Goal: Find specific page/section: Find specific page/section

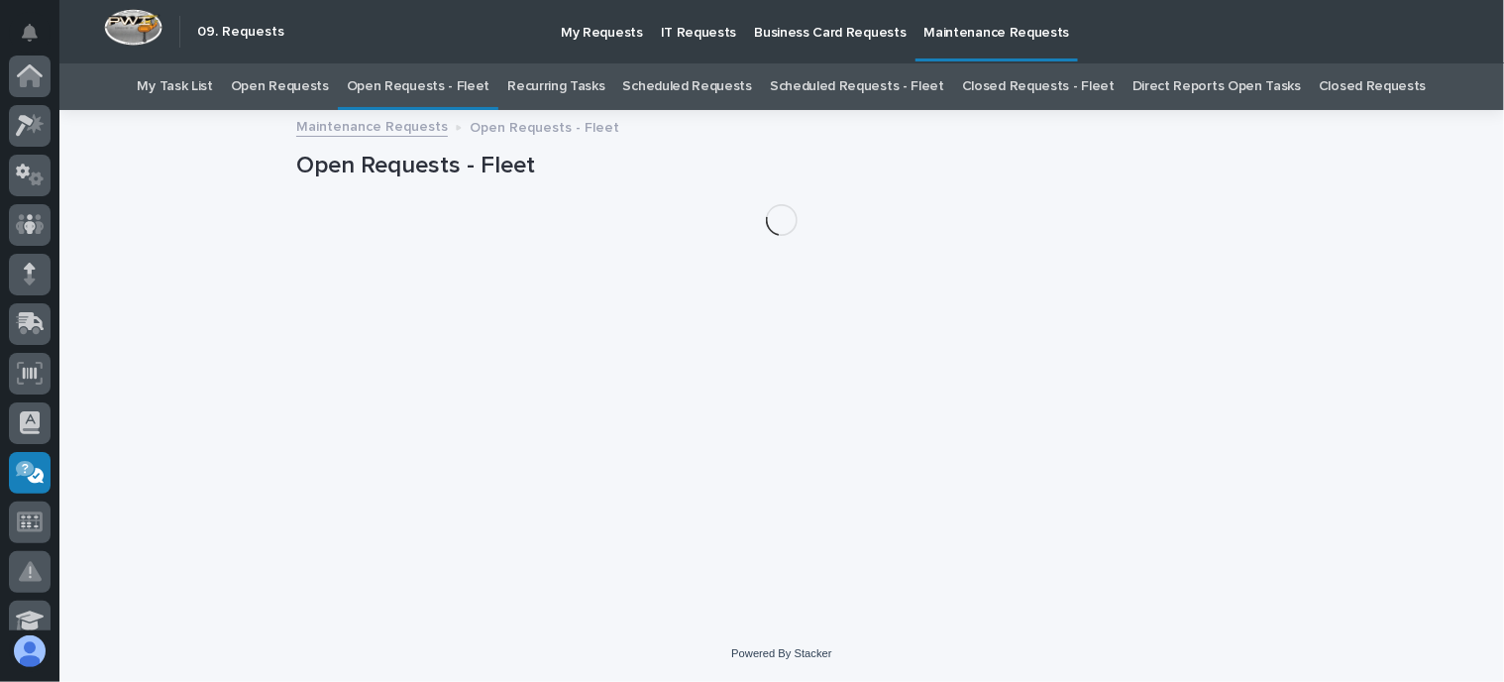
scroll to position [396, 0]
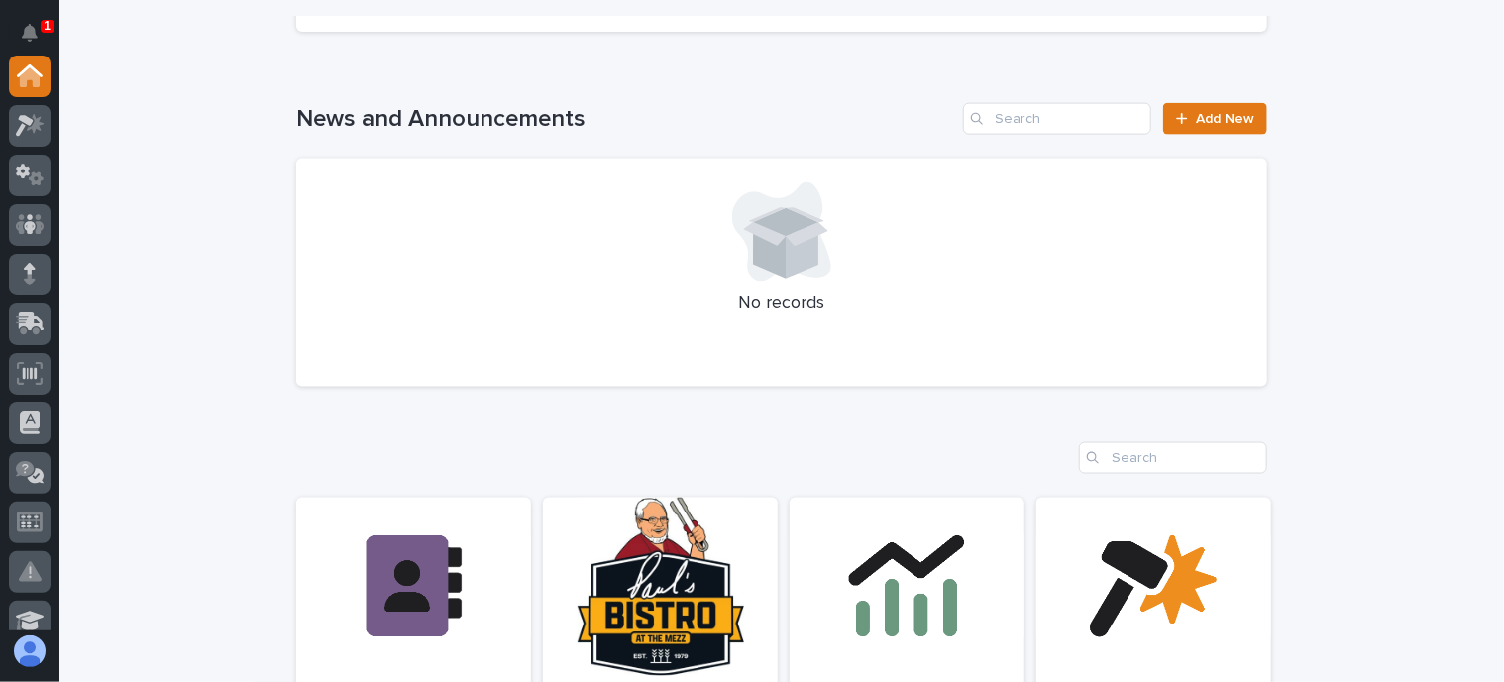
scroll to position [1585, 0]
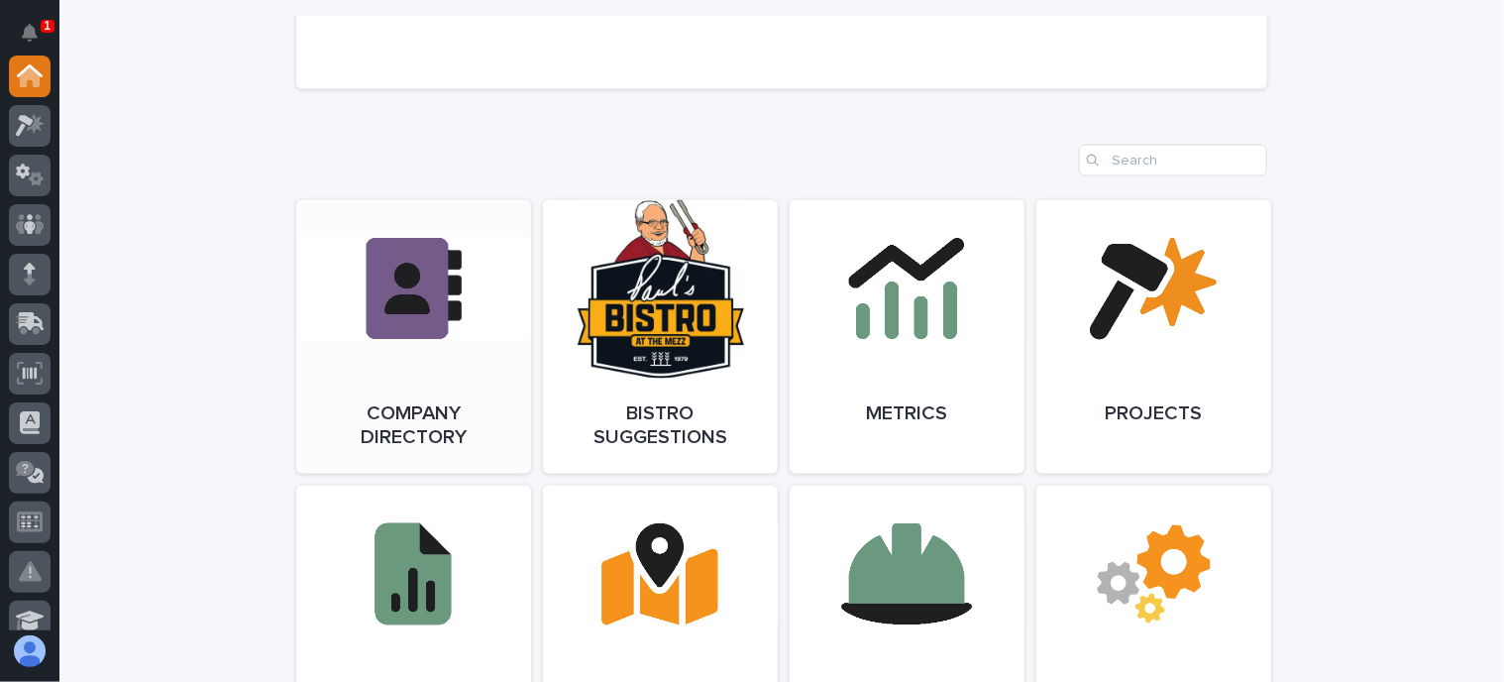
click at [394, 327] on link "Open Link" at bounding box center [413, 336] width 235 height 273
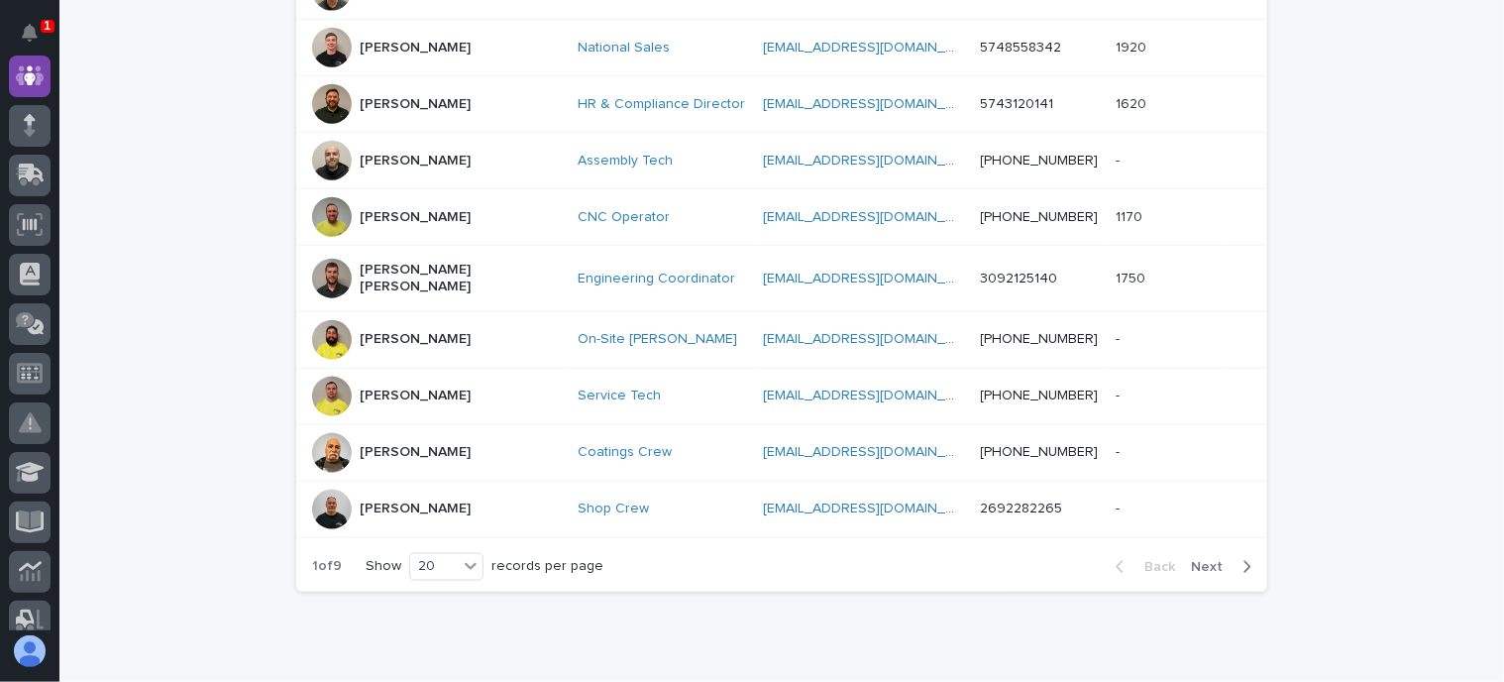
scroll to position [1090, 0]
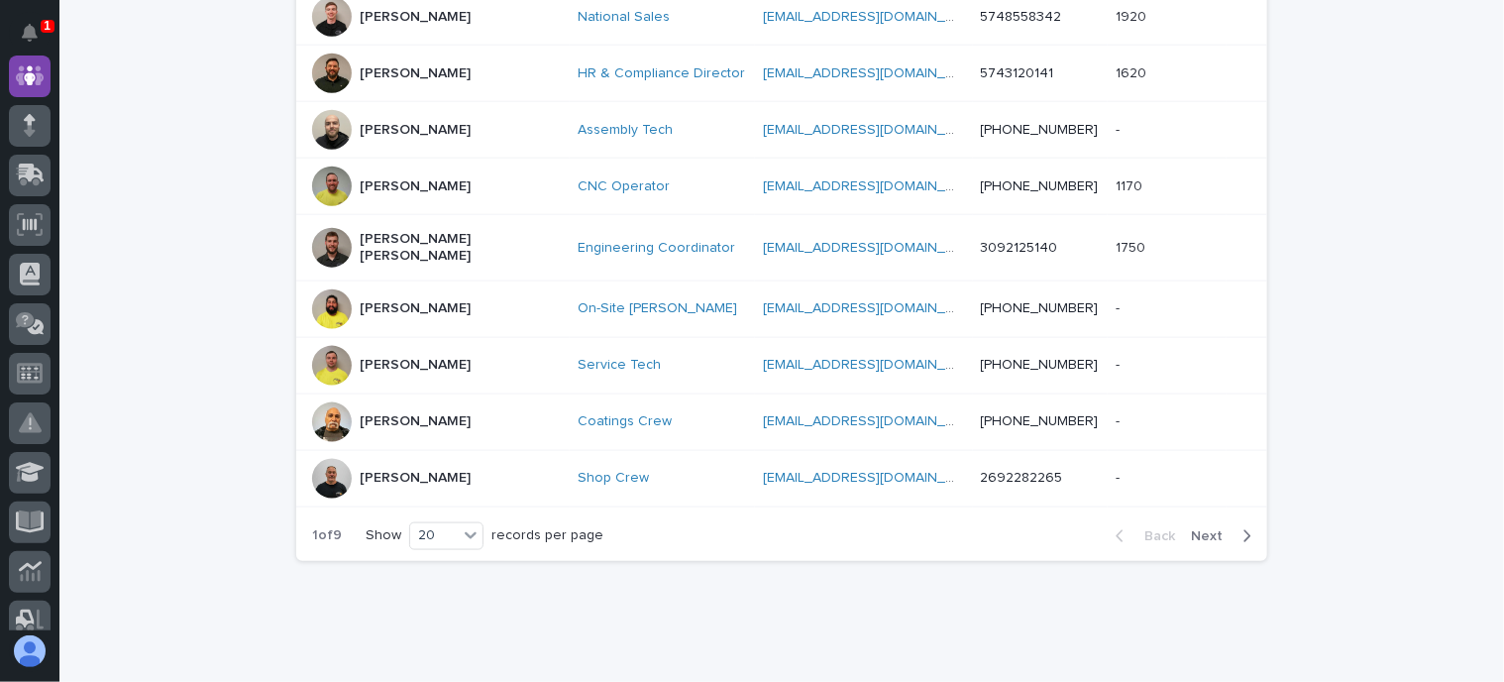
click at [1212, 529] on span "Next" at bounding box center [1213, 536] width 44 height 14
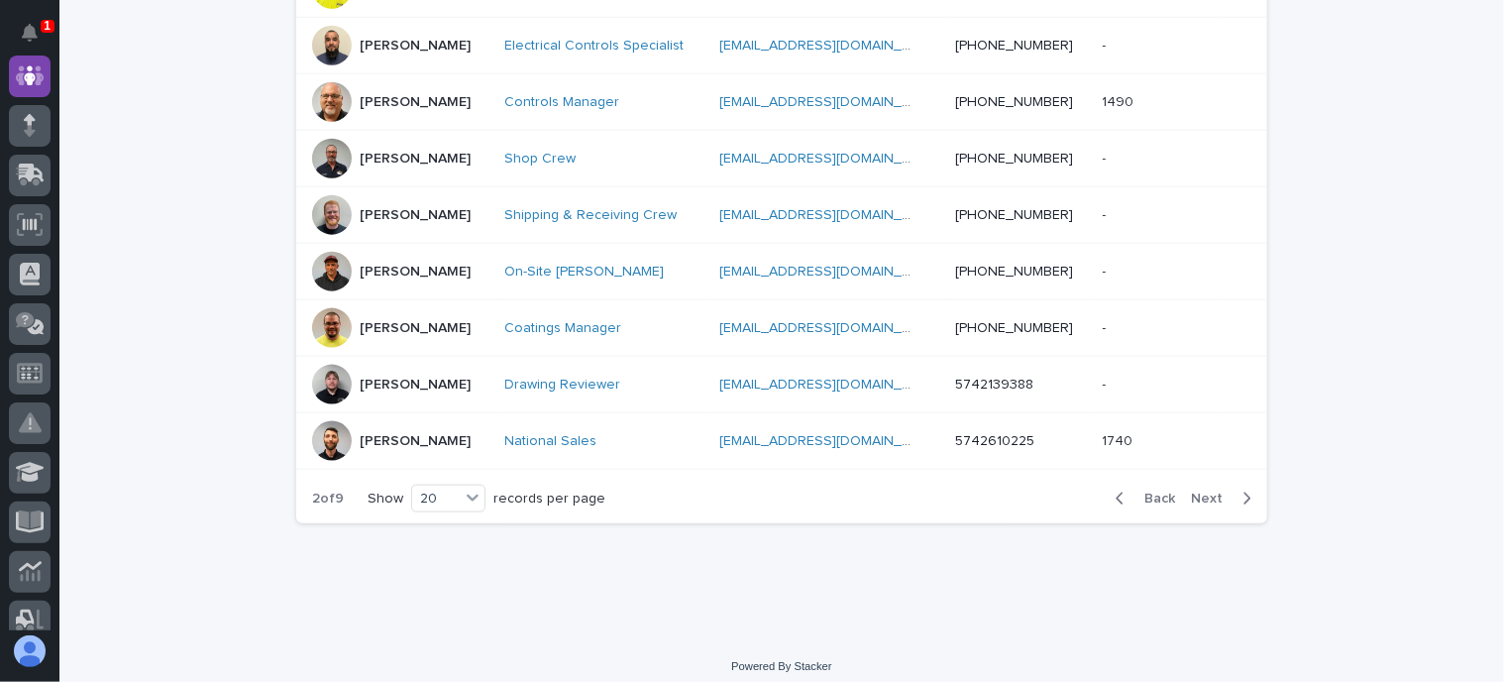
scroll to position [1126, 0]
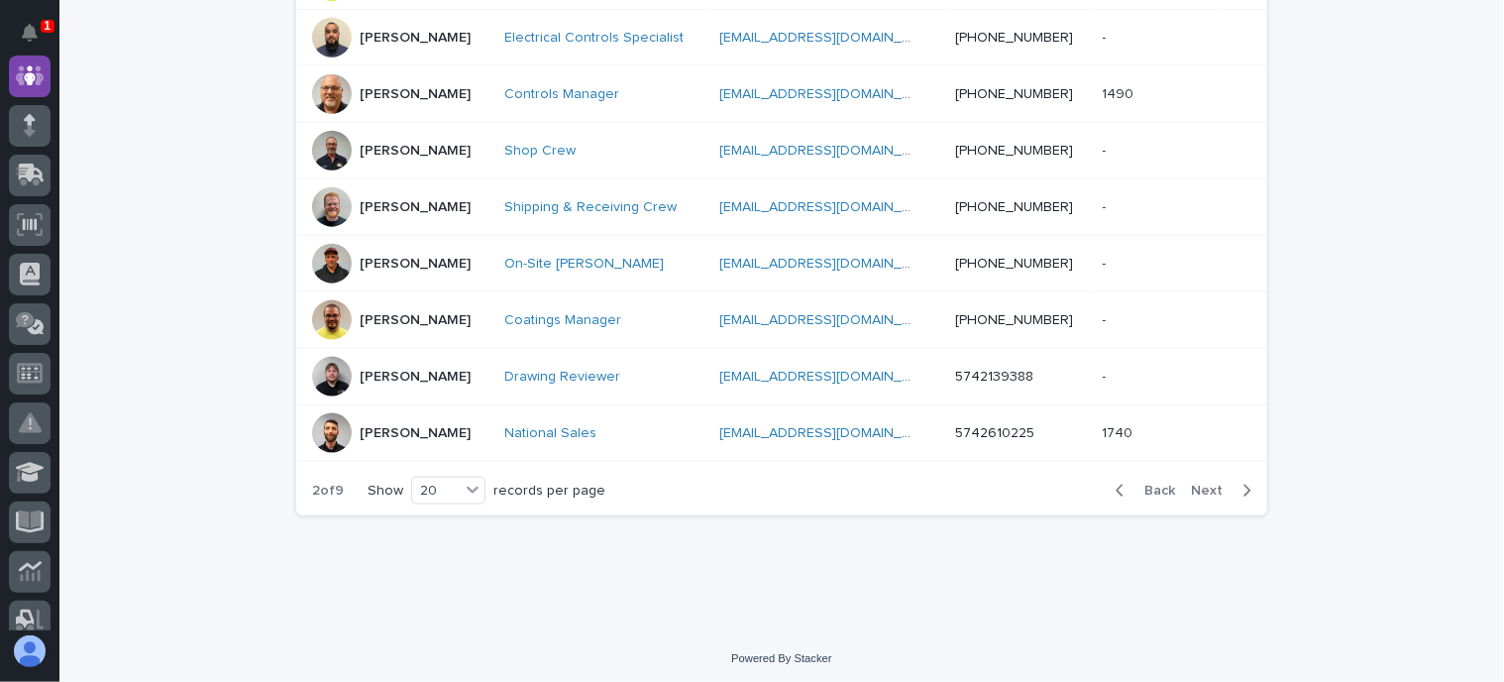
click at [1210, 488] on span "Next" at bounding box center [1213, 491] width 44 height 14
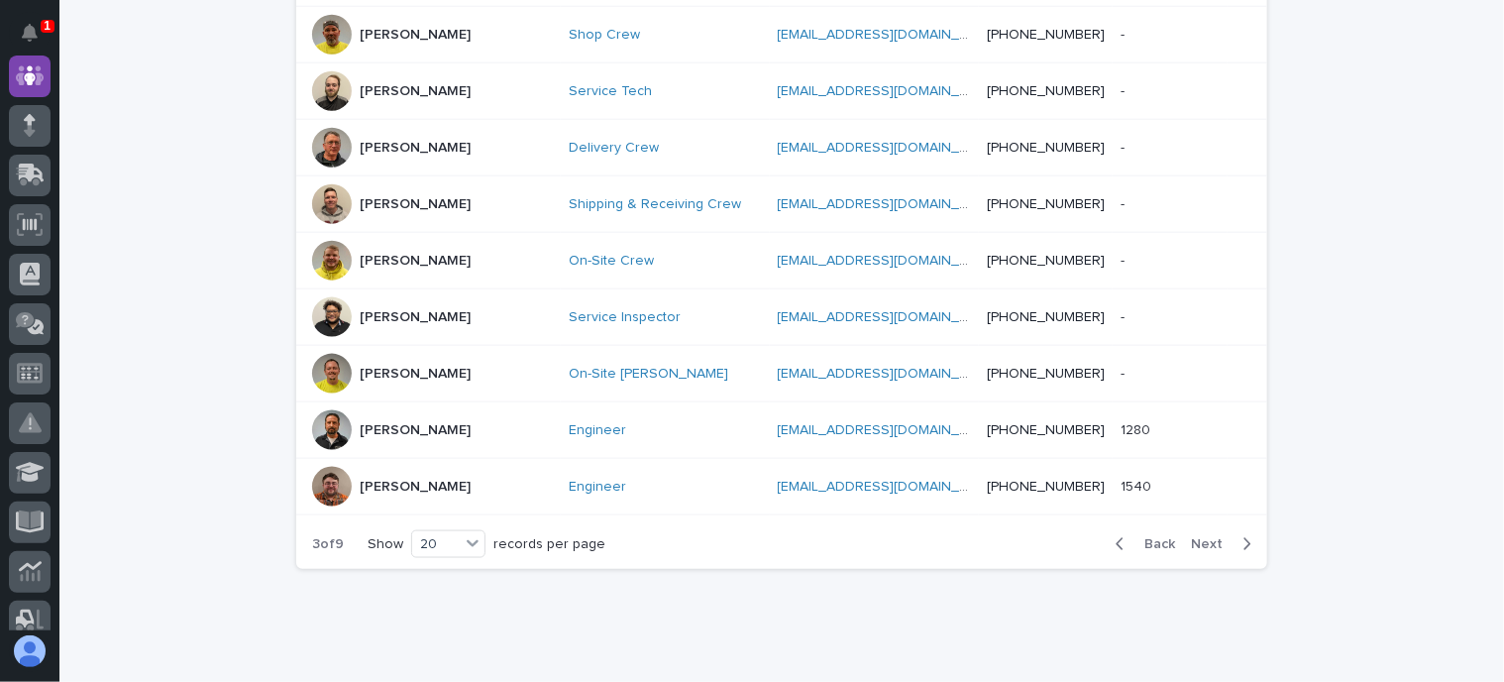
scroll to position [1144, 0]
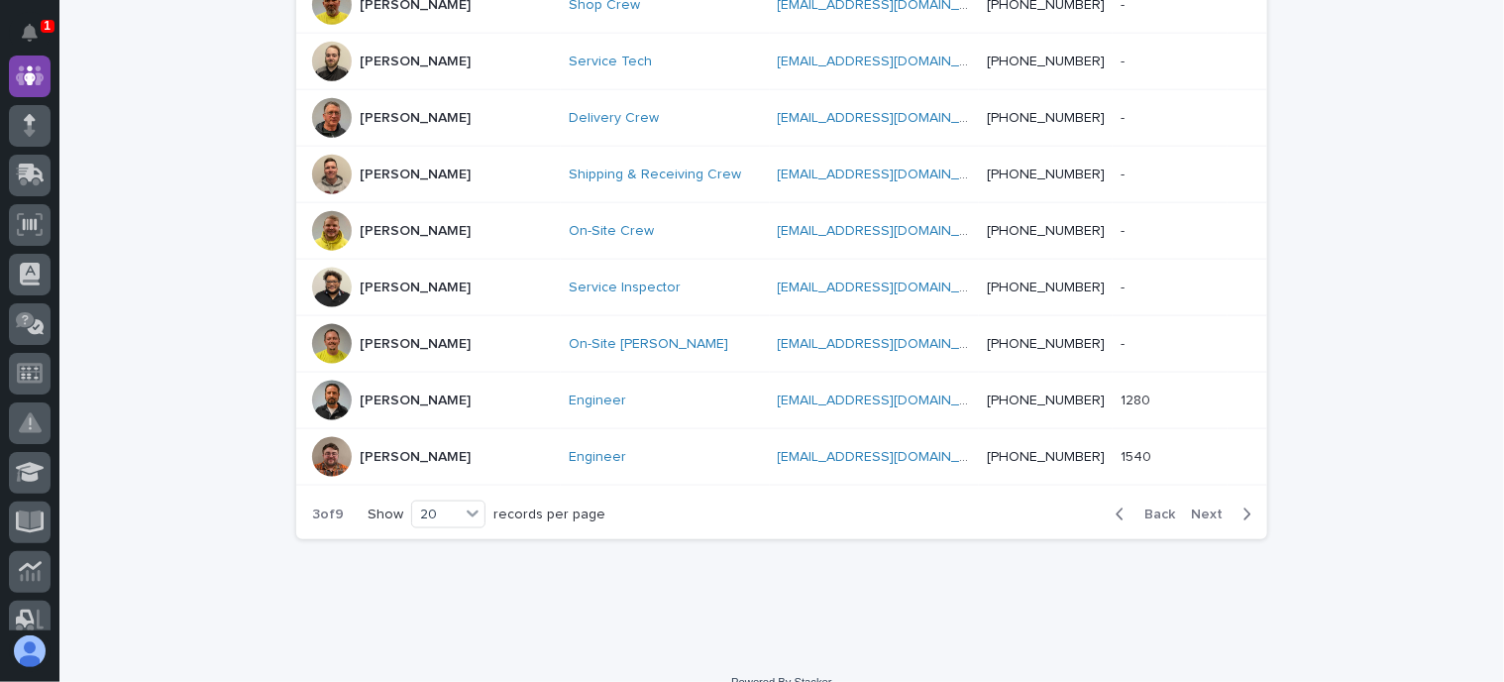
click at [1205, 489] on div "Back Next" at bounding box center [1183, 514] width 167 height 50
click at [1208, 507] on span "Next" at bounding box center [1213, 514] width 44 height 14
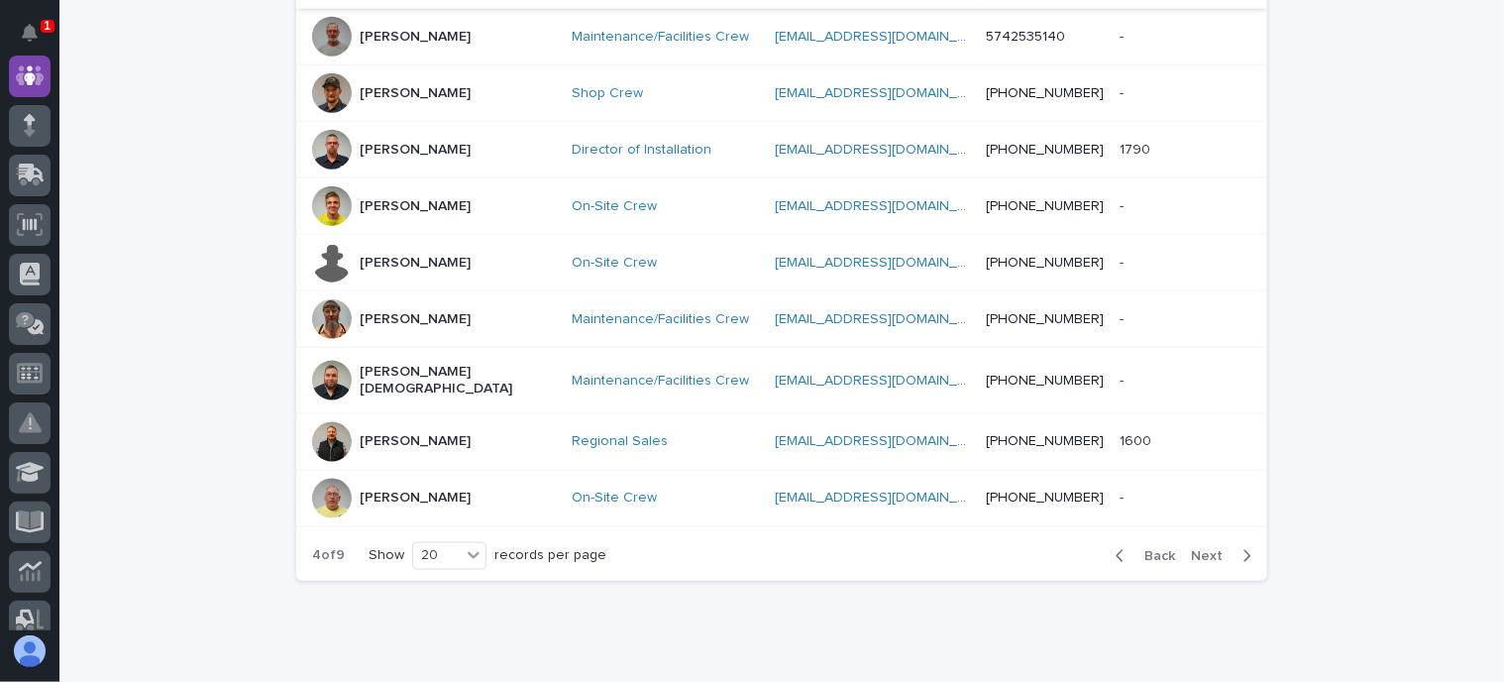
scroll to position [1126, 0]
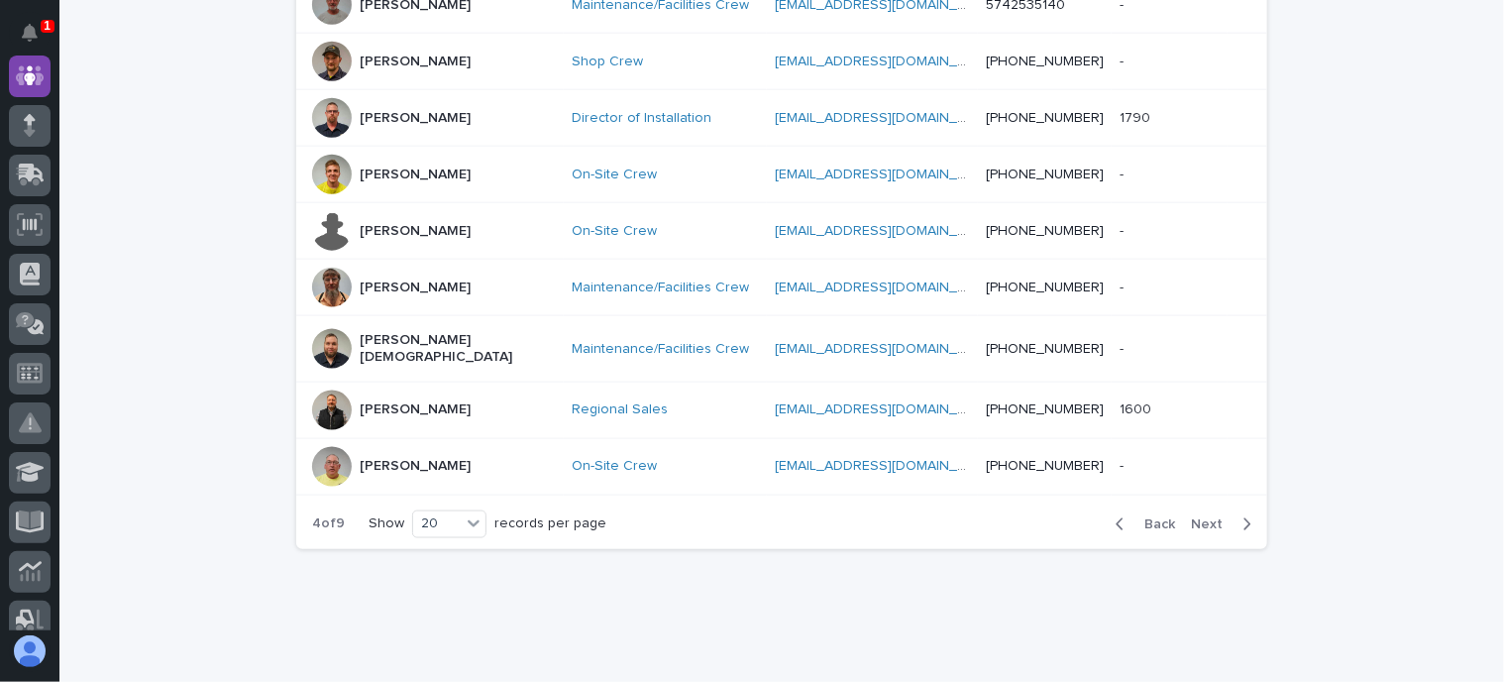
click at [1195, 499] on div "Back Next" at bounding box center [1183, 524] width 167 height 50
click at [1191, 517] on span "Next" at bounding box center [1213, 524] width 44 height 14
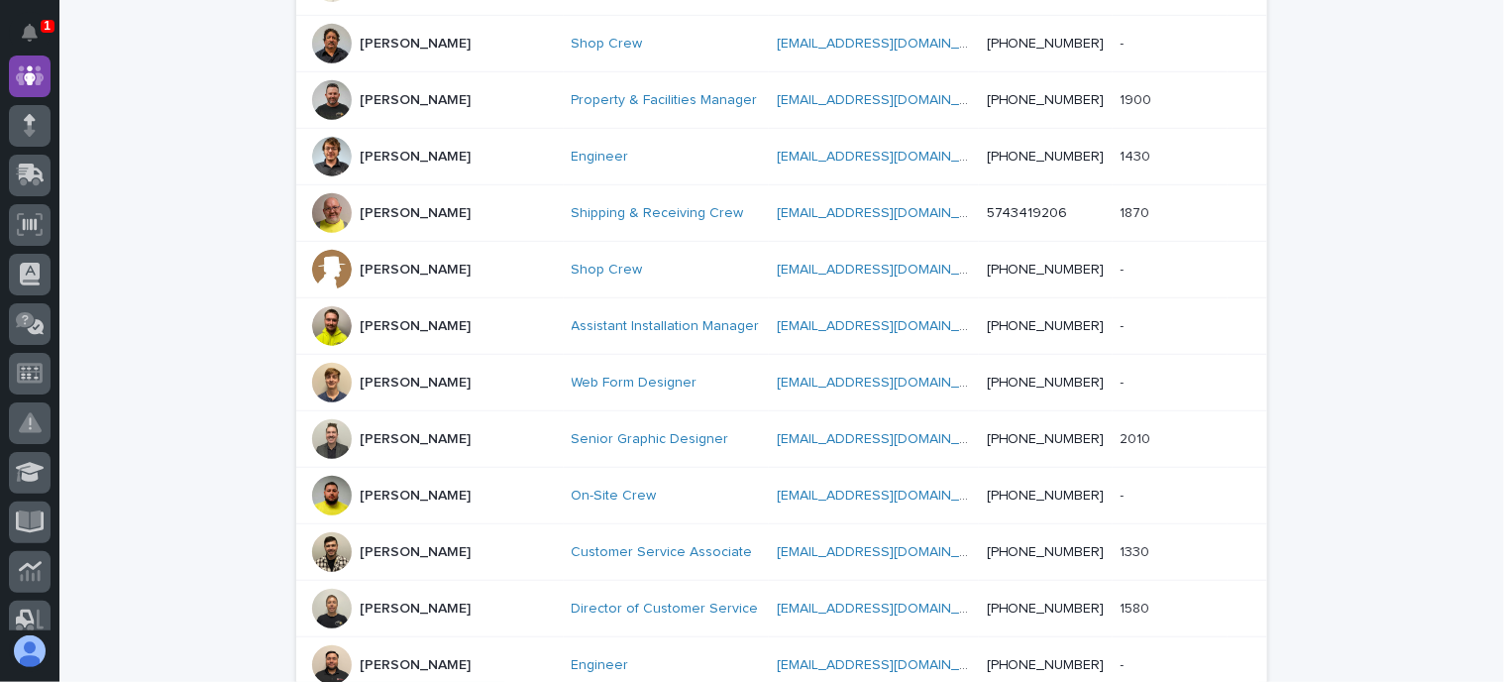
scroll to position [531, 0]
